Goal: Information Seeking & Learning: Understand process/instructions

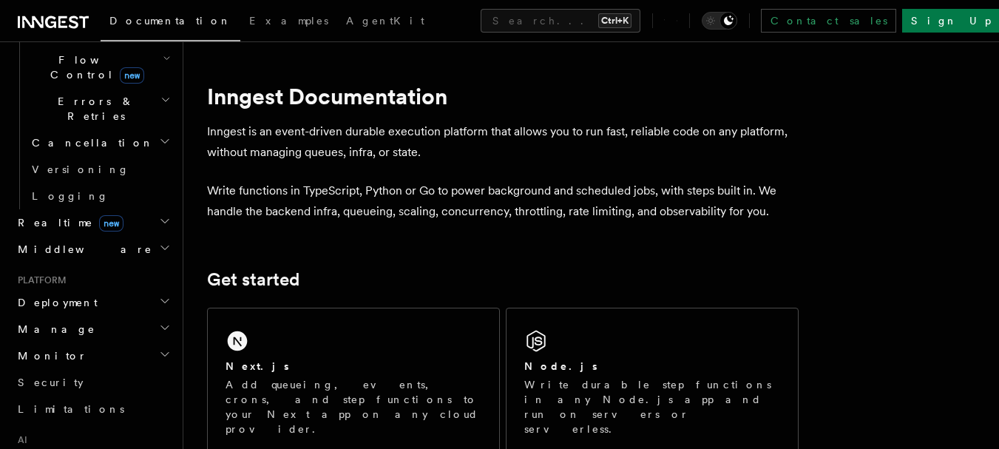
scroll to position [538, 0]
click at [71, 288] on h2 "Deployment" at bounding box center [93, 301] width 162 height 27
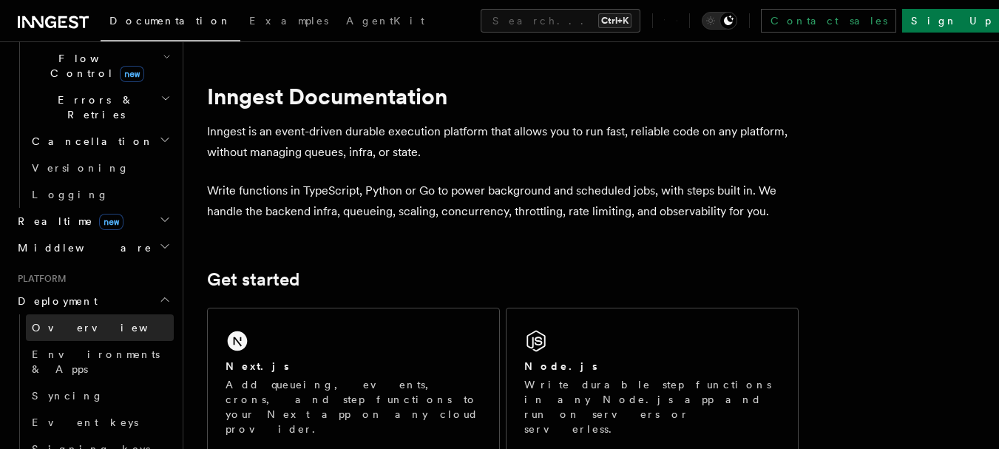
click at [62, 322] on span "Overview" at bounding box center [108, 328] width 152 height 12
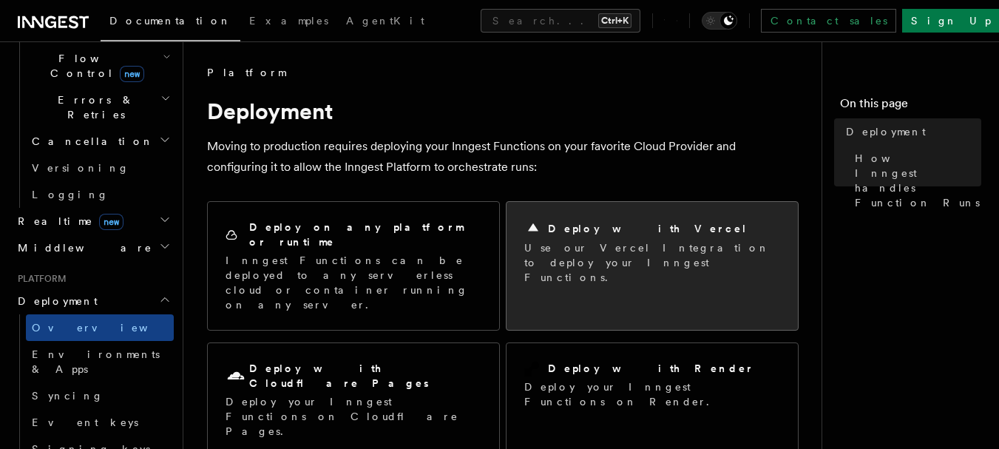
click at [585, 237] on div "Deploy with Vercel" at bounding box center [652, 229] width 256 height 18
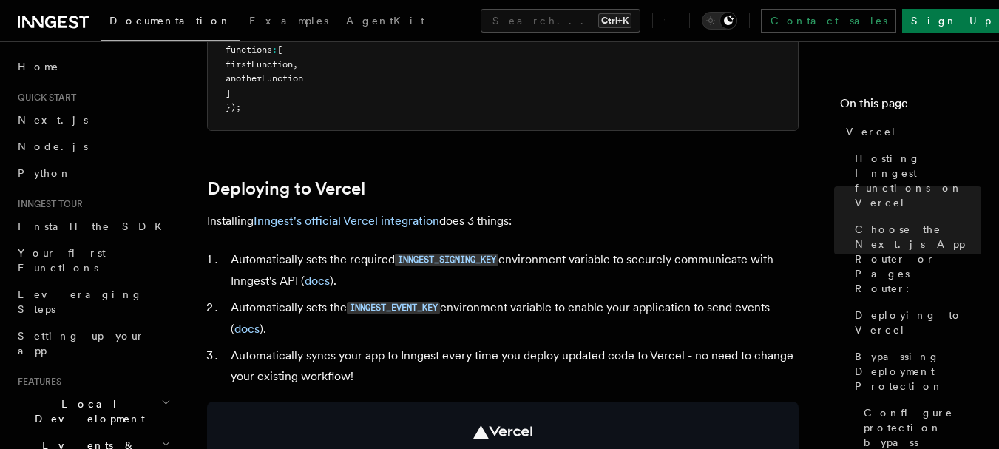
scroll to position [570, 0]
click at [415, 218] on link "Inngest's official Vercel integration" at bounding box center [347, 220] width 186 height 14
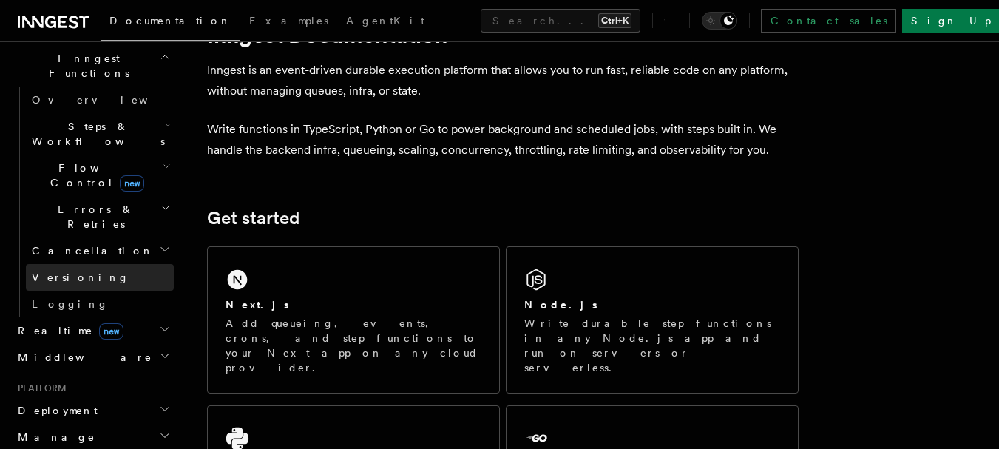
scroll to position [452, 0]
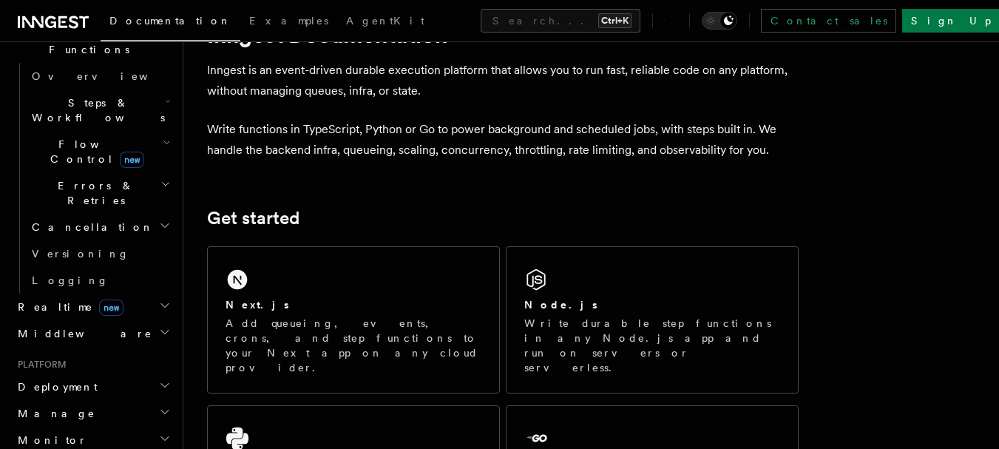
click at [49, 379] on span "Deployment" at bounding box center [55, 386] width 86 height 15
click at [77, 400] on link "Overview" at bounding box center [100, 413] width 148 height 27
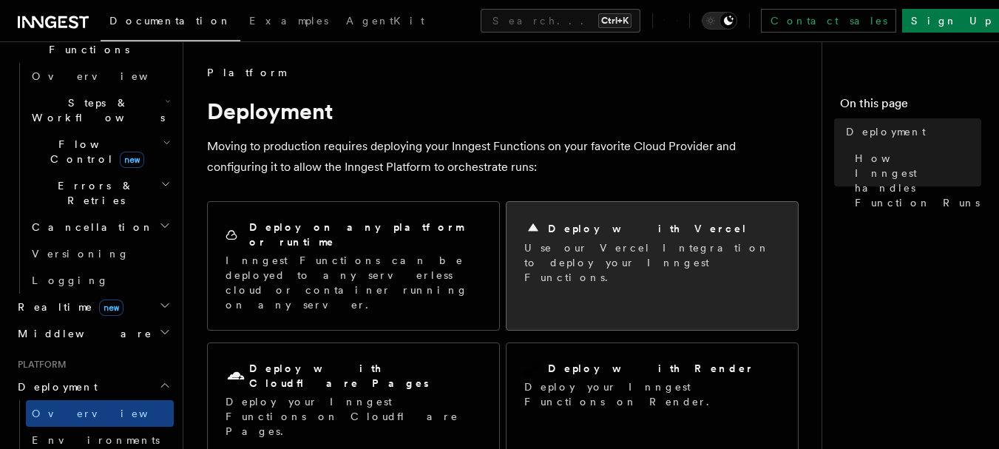
click at [592, 234] on h2 "Deploy with Vercel" at bounding box center [648, 228] width 200 height 15
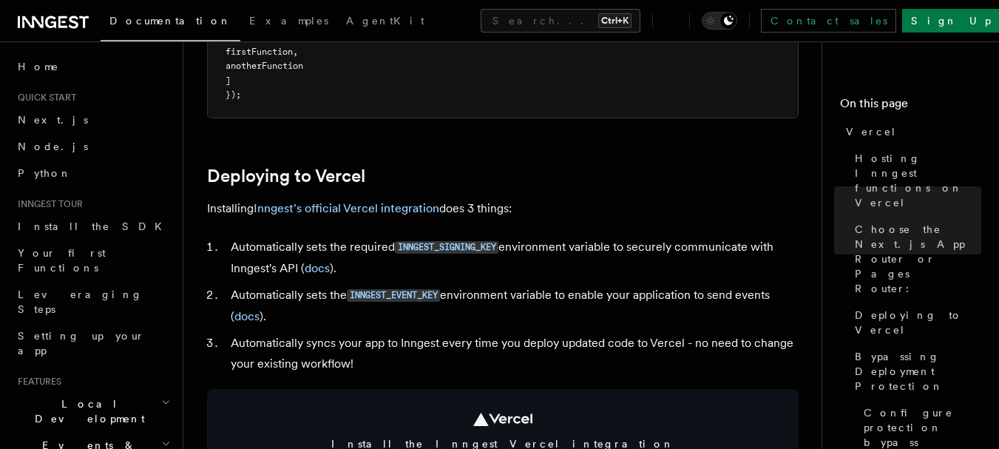
scroll to position [611, 0]
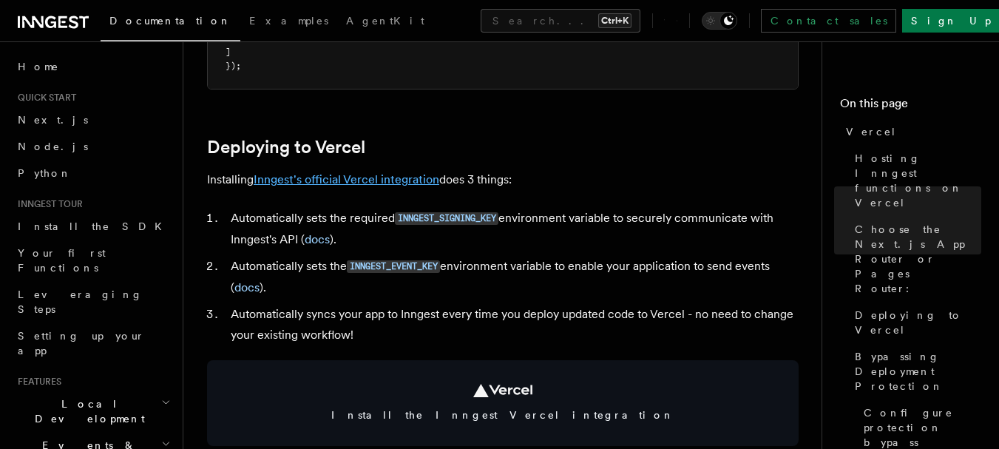
click at [382, 178] on link "Inngest's official Vercel integration" at bounding box center [347, 179] width 186 height 14
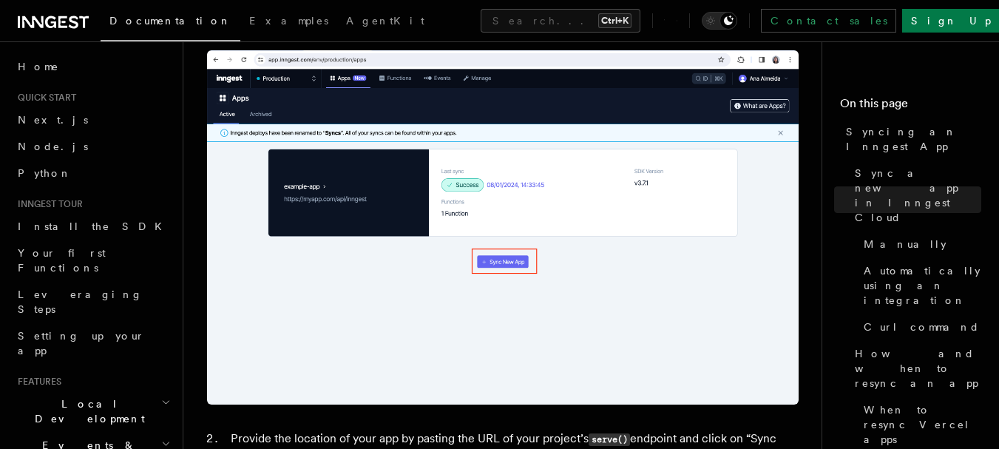
scroll to position [833, 0]
